Goal: Navigation & Orientation: Understand site structure

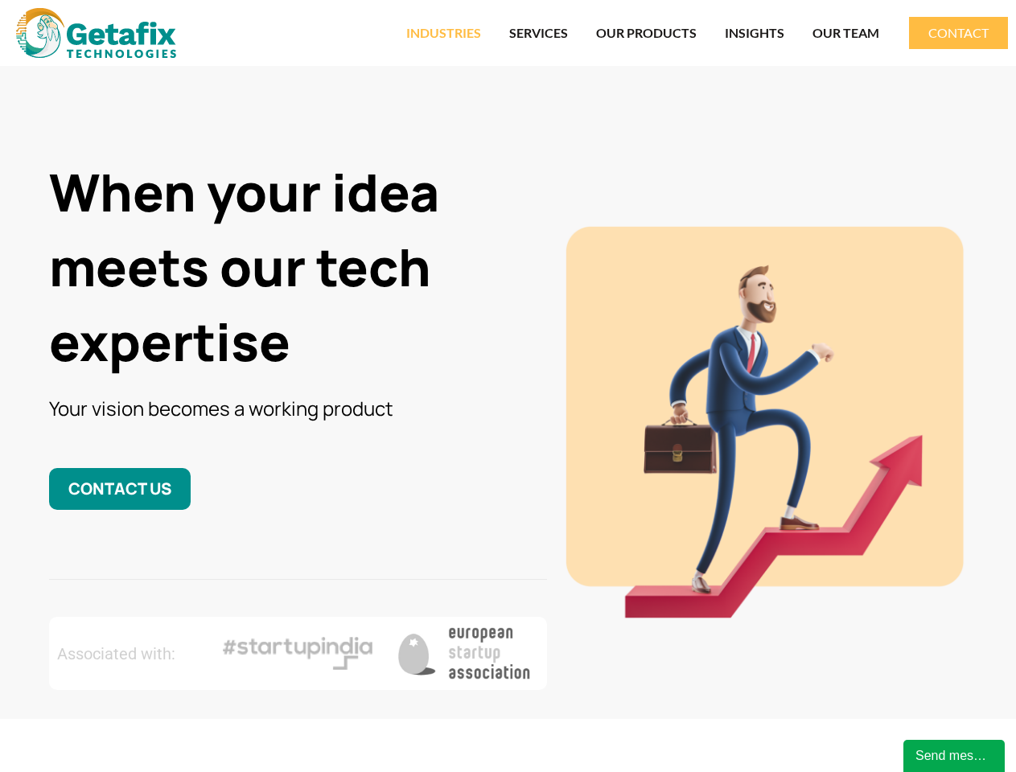
click at [446, 33] on link "INDUSTRIES" at bounding box center [443, 32] width 75 height 37
click at [647, 33] on link "OUR PRODUCTS" at bounding box center [646, 32] width 101 height 37
click at [754, 33] on link "INSIGHTS" at bounding box center [755, 32] width 60 height 37
click at [954, 756] on div "Send message" at bounding box center [953, 755] width 77 height 19
